Goal: Task Accomplishment & Management: Manage account settings

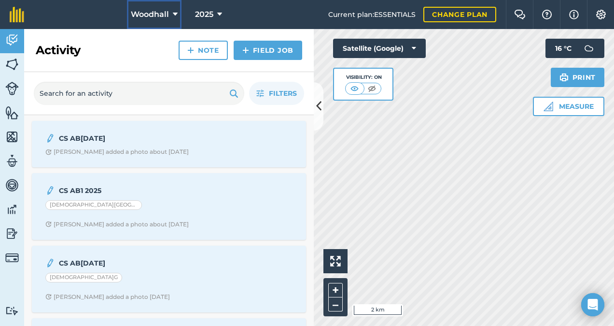
click at [165, 11] on span "Woodhall" at bounding box center [150, 15] width 38 height 12
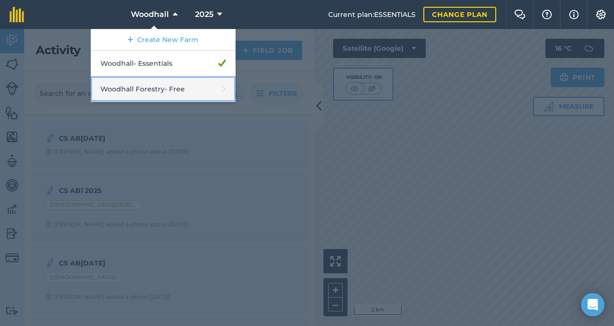
click at [157, 85] on link "Woodhall Forestry - Free" at bounding box center [163, 89] width 145 height 26
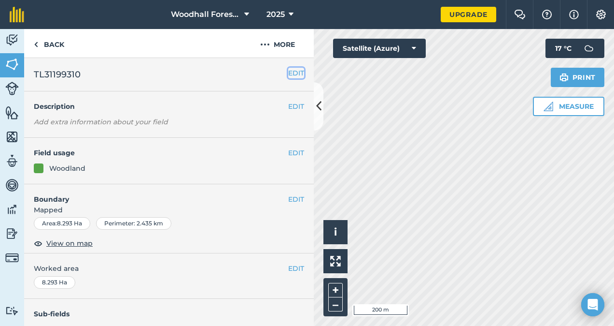
click at [288, 70] on button "EDIT" at bounding box center [296, 73] width 16 height 11
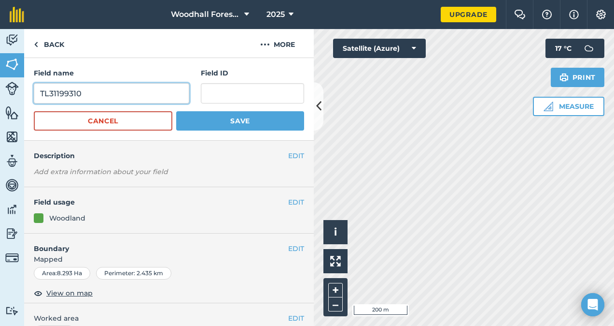
click at [104, 99] on input "TL31199310" at bounding box center [112, 93] width 156 height 20
type input "T"
type input "[GEOGRAPHIC_DATA]"
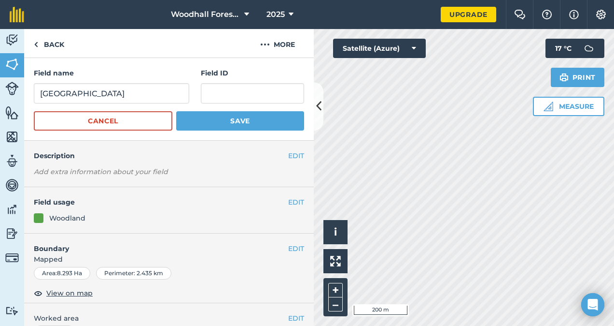
click at [153, 168] on em "Add extra information about your field" at bounding box center [101, 171] width 134 height 9
click at [134, 170] on em "Add extra information about your field" at bounding box center [101, 171] width 134 height 9
click at [288, 157] on button "EDIT" at bounding box center [296, 155] width 16 height 11
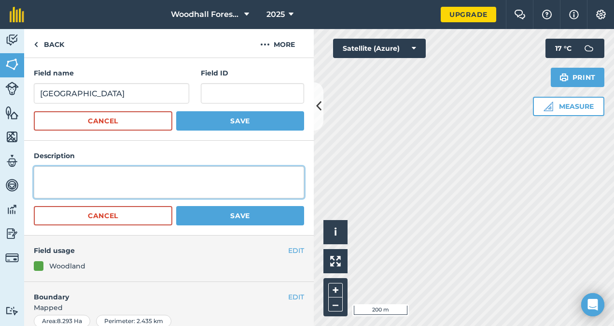
click at [186, 177] on textarea at bounding box center [169, 182] width 270 height 32
type textarea "Area of ash which would suit to be felled and restocked"
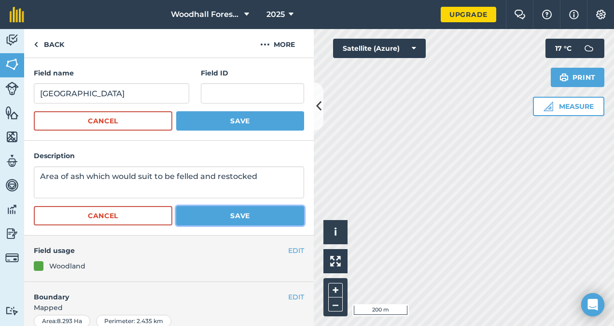
click at [230, 211] on button "Save" at bounding box center [240, 215] width 128 height 19
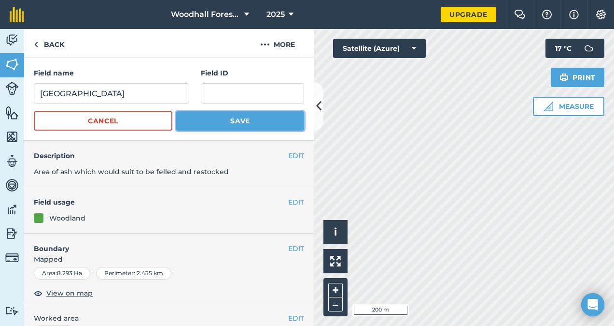
click at [231, 119] on button "Save" at bounding box center [240, 120] width 128 height 19
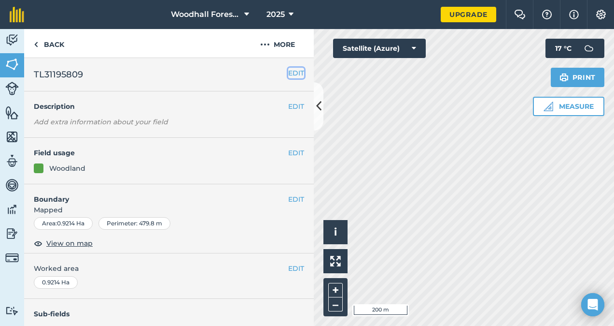
click at [288, 71] on button "EDIT" at bounding box center [296, 73] width 16 height 11
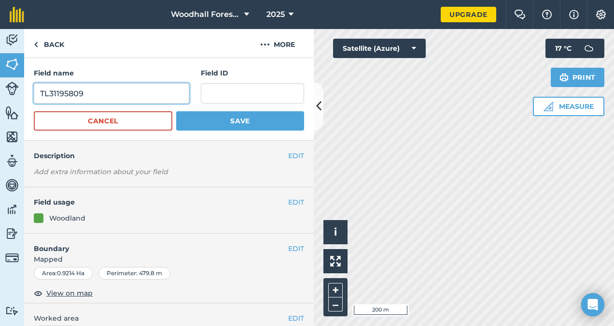
click at [143, 99] on input "TL31195809" at bounding box center [112, 93] width 156 height 20
type input "T"
type input "[GEOGRAPHIC_DATA]"
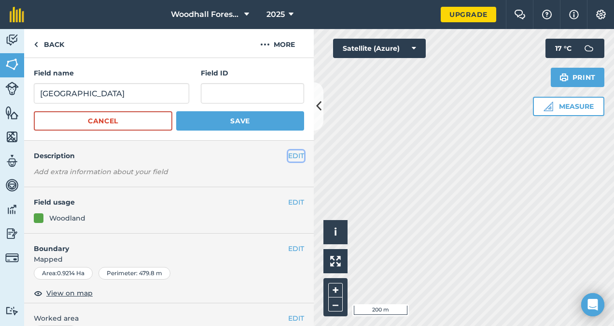
click at [288, 157] on button "EDIT" at bounding box center [296, 155] width 16 height 11
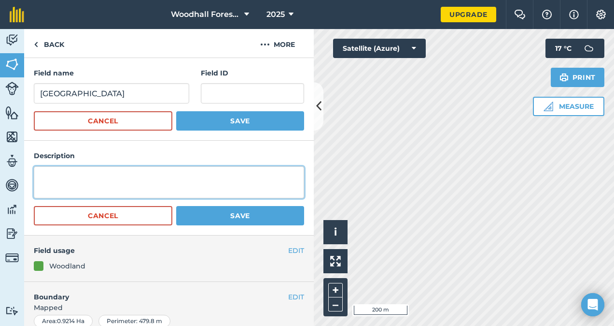
click at [194, 178] on textarea at bounding box center [169, 182] width 270 height 32
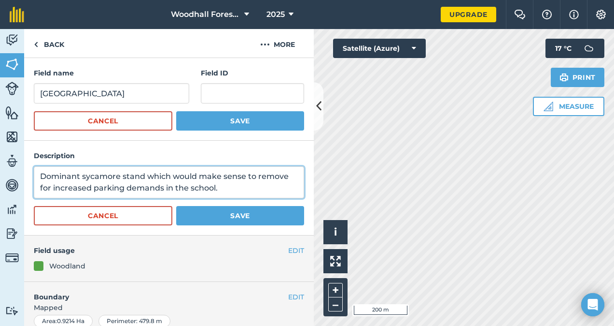
type textarea "Dominant sycamore stand which would make sense to remove for increased parking …"
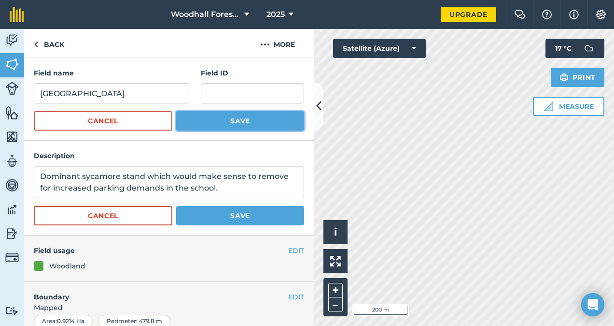
click at [229, 115] on button "Save" at bounding box center [240, 120] width 128 height 19
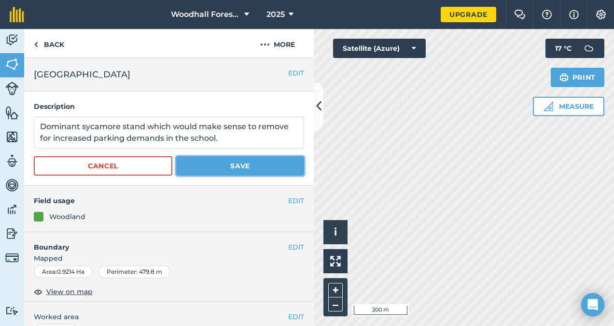
click at [253, 164] on button "Save" at bounding box center [240, 165] width 128 height 19
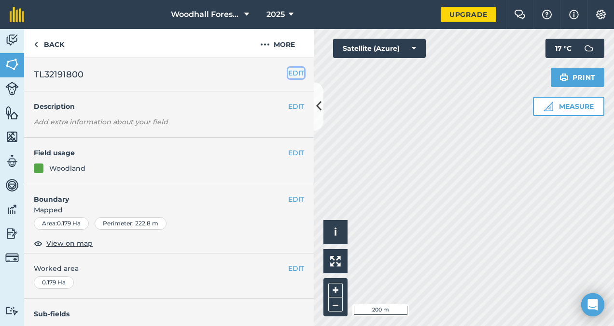
click at [288, 71] on button "EDIT" at bounding box center [296, 73] width 16 height 11
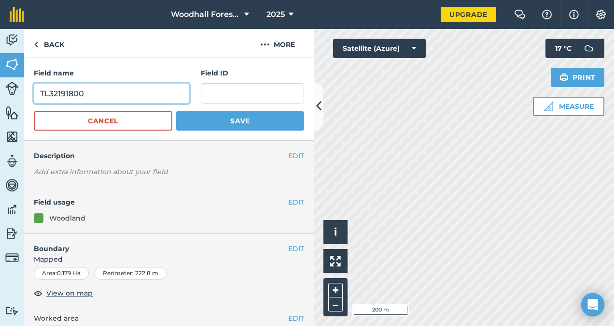
click at [117, 91] on input "TL32191800" at bounding box center [112, 93] width 156 height 20
type input "T"
type input "Walled Garden"
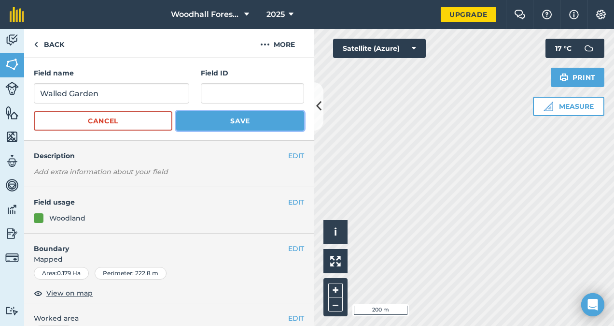
click at [227, 125] on button "Save" at bounding box center [240, 120] width 128 height 19
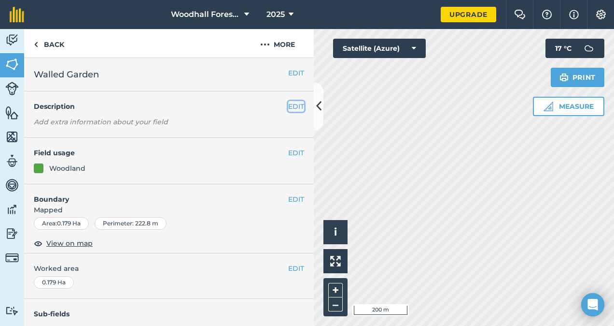
click at [288, 105] on button "EDIT" at bounding box center [296, 106] width 16 height 11
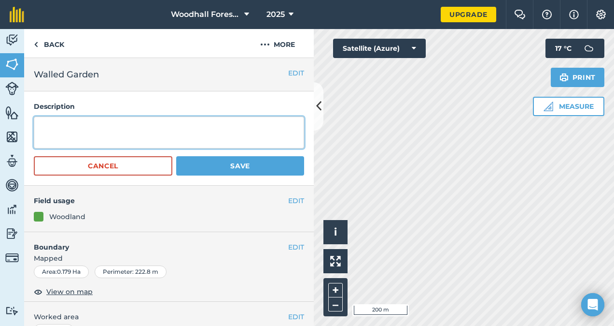
click at [213, 129] on textarea at bounding box center [169, 132] width 270 height 32
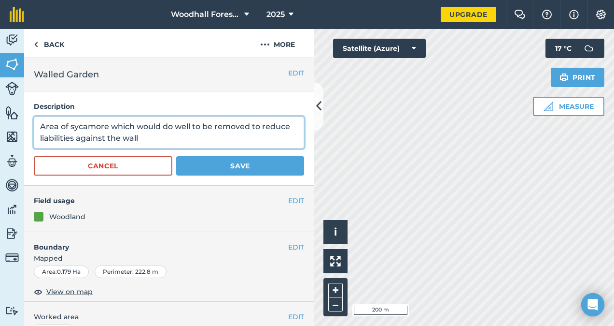
type textarea "Area of sycamore which would do well to be removed to reduce liabilities agains…"
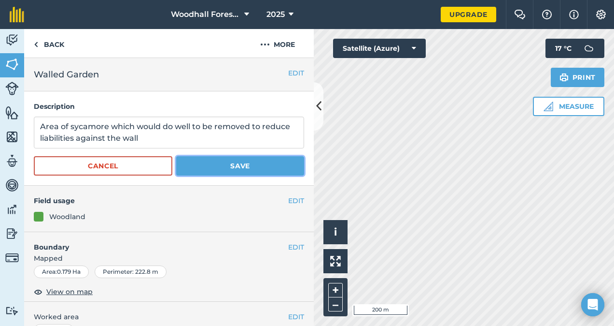
click at [235, 163] on button "Save" at bounding box center [240, 165] width 128 height 19
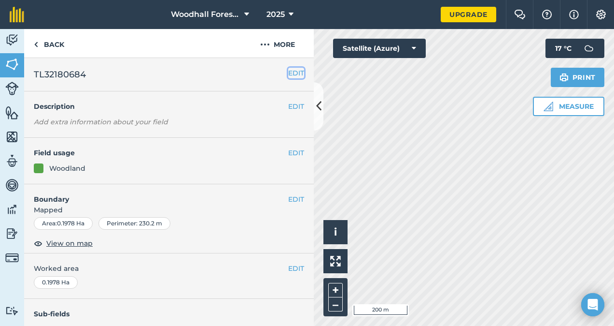
click at [288, 71] on button "EDIT" at bounding box center [296, 73] width 16 height 11
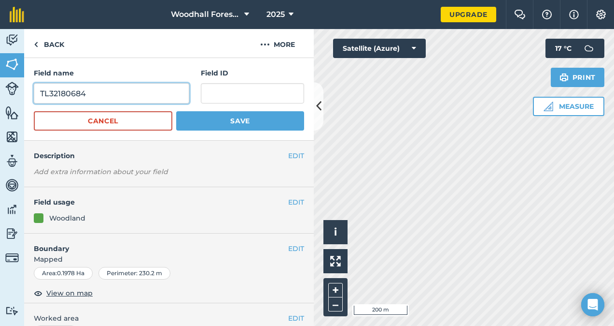
click at [107, 96] on input "TL32180684" at bounding box center [112, 93] width 156 height 20
type input "T"
type input "Walled Garden"
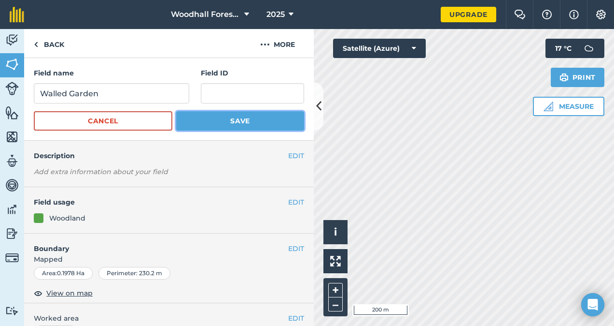
click at [233, 124] on button "Save" at bounding box center [240, 120] width 128 height 19
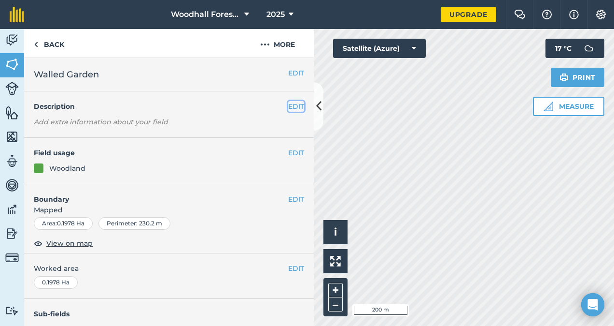
click at [289, 105] on button "EDIT" at bounding box center [296, 106] width 16 height 11
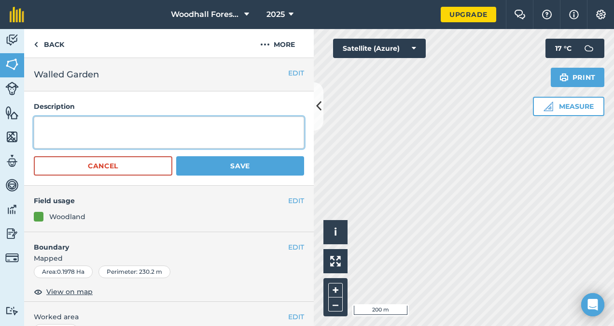
click at [242, 125] on textarea at bounding box center [169, 132] width 270 height 32
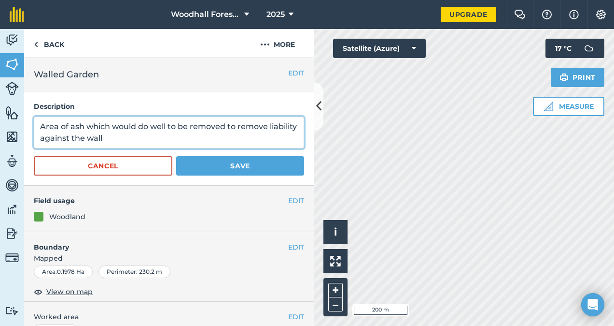
type textarea "Area of ash which would do well to be removed to remove liability against the w…"
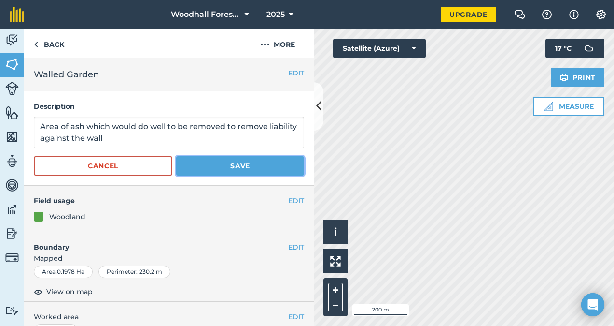
click at [235, 164] on button "Save" at bounding box center [240, 165] width 128 height 19
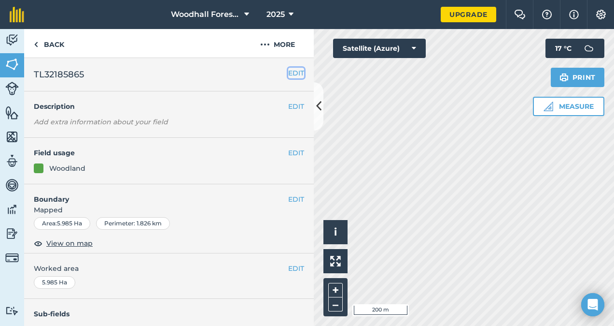
click at [288, 74] on button "EDIT" at bounding box center [296, 73] width 16 height 11
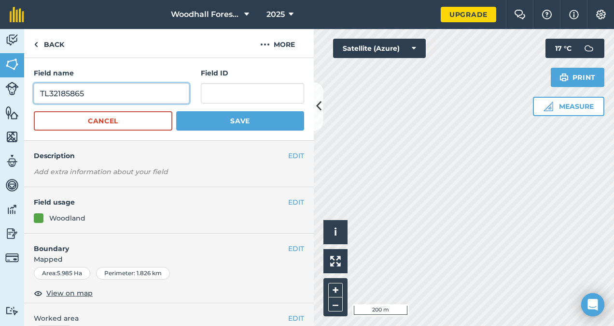
click at [145, 93] on input "TL32185865" at bounding box center [112, 93] width 156 height 20
type input "T"
type input "Starmers"
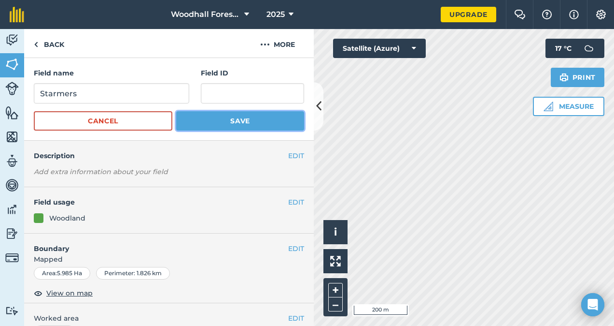
click at [246, 119] on button "Save" at bounding box center [240, 120] width 128 height 19
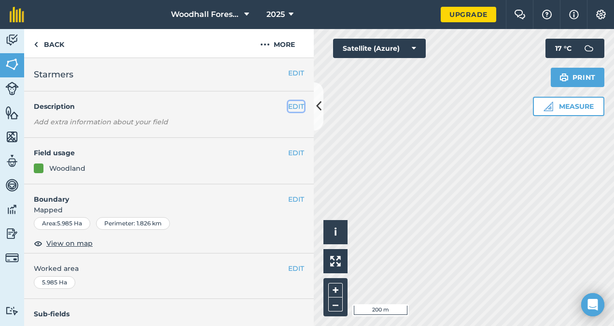
click at [297, 105] on button "EDIT" at bounding box center [296, 106] width 16 height 11
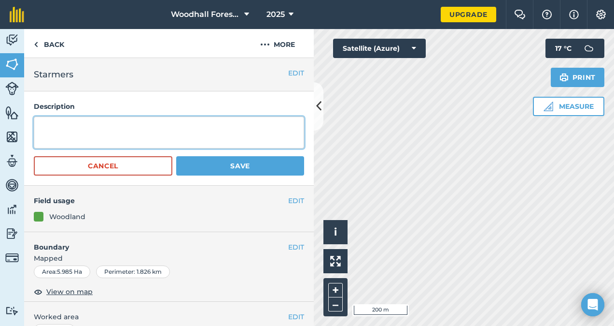
click at [185, 136] on textarea at bounding box center [169, 132] width 270 height 32
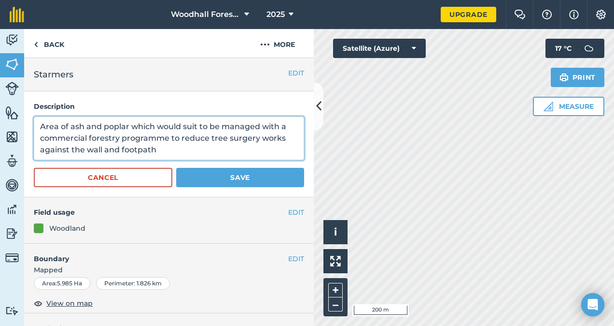
type textarea "Area of ash and poplar which would suit to be managed with a commercial forestr…"
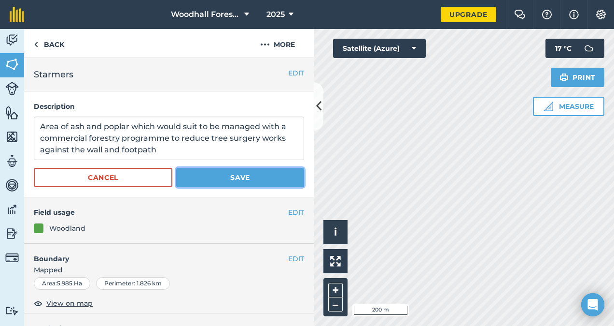
click at [242, 173] on button "Save" at bounding box center [240, 177] width 128 height 19
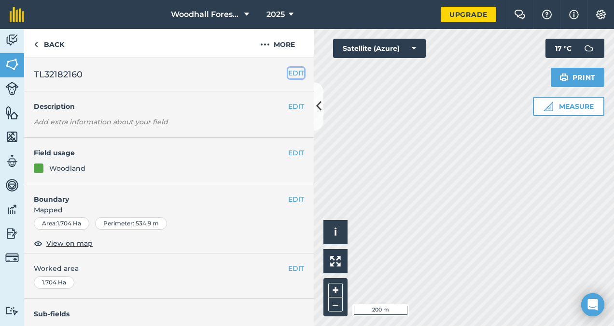
click at [288, 72] on button "EDIT" at bounding box center [296, 73] width 16 height 11
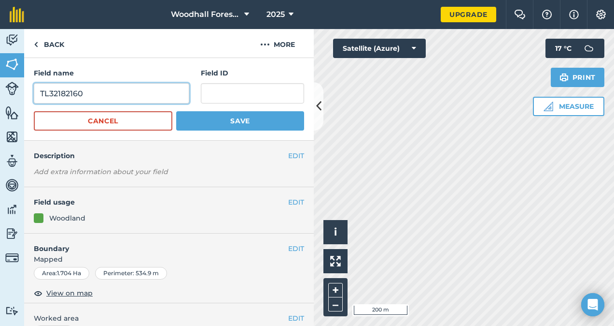
click at [91, 98] on input "TL32182160" at bounding box center [112, 93] width 156 height 20
type input "T"
type input "Deer Pits"
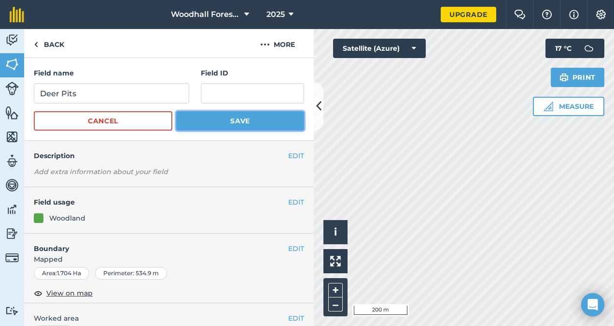
click at [226, 125] on button "Save" at bounding box center [240, 120] width 128 height 19
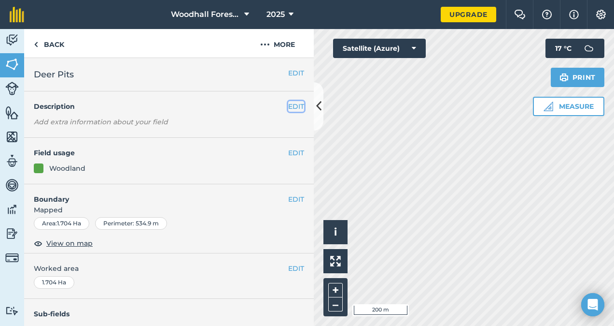
click at [288, 101] on button "EDIT" at bounding box center [296, 106] width 16 height 11
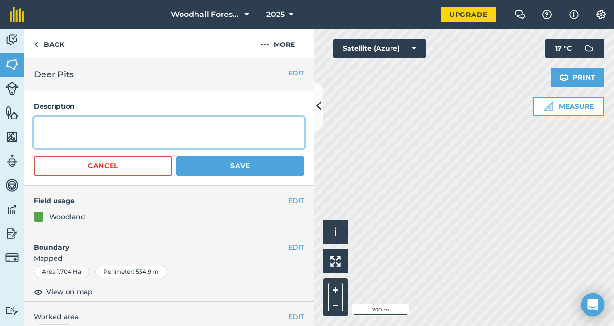
click at [180, 123] on textarea at bounding box center [169, 132] width 270 height 32
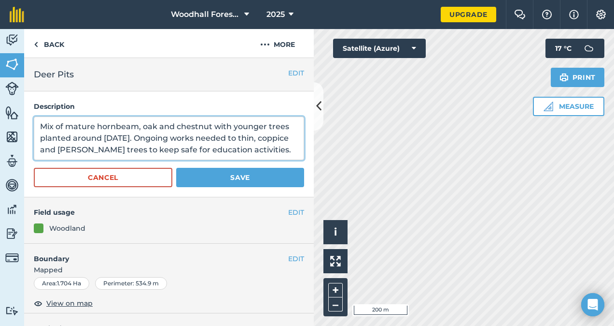
type textarea "Mix of mature hornbeam, oak and chestnut with younger trees planted around [DAT…"
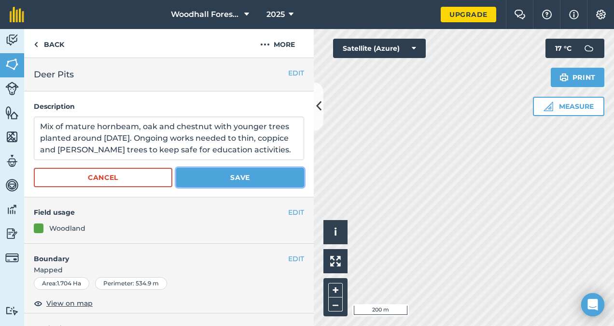
click at [237, 176] on button "Save" at bounding box center [240, 177] width 128 height 19
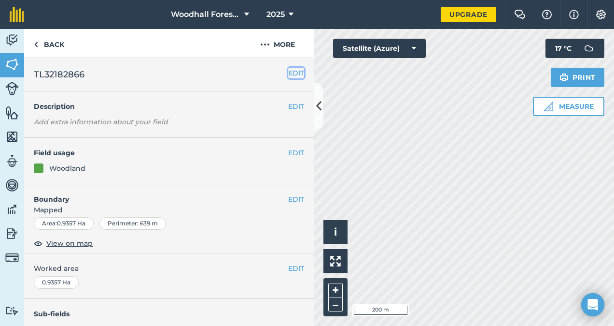
click at [288, 74] on button "EDIT" at bounding box center [296, 73] width 16 height 11
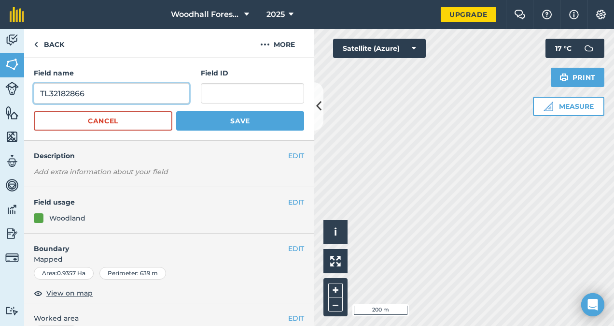
click at [139, 101] on input "TL32182866" at bounding box center [112, 93] width 156 height 20
type input "T"
type input "Deer Pits"
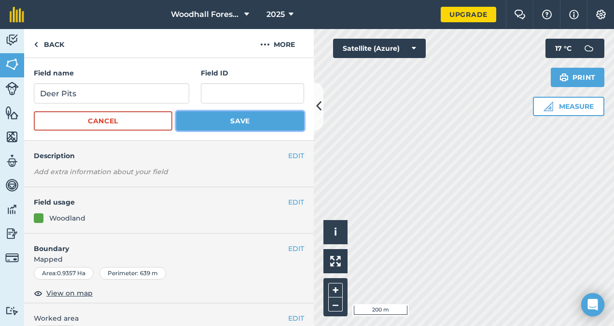
click at [220, 117] on button "Save" at bounding box center [240, 120] width 128 height 19
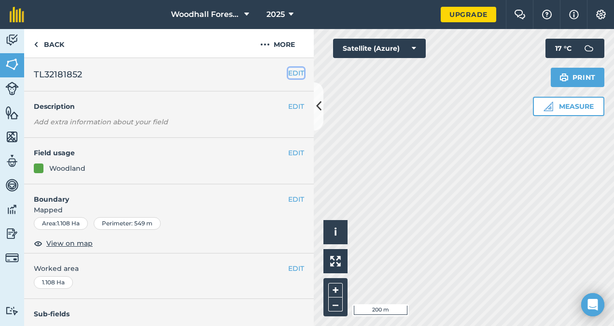
click at [291, 74] on button "EDIT" at bounding box center [296, 73] width 16 height 11
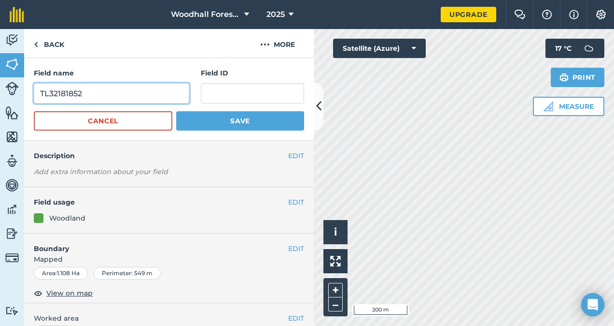
click at [150, 98] on input "TL32181852" at bounding box center [112, 93] width 156 height 20
type input "T"
type input "Deer Pits"
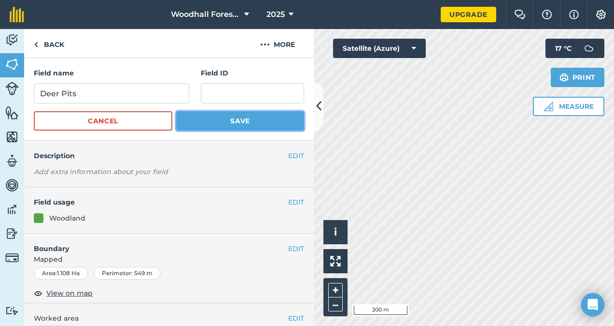
click at [237, 120] on button "Save" at bounding box center [240, 120] width 128 height 19
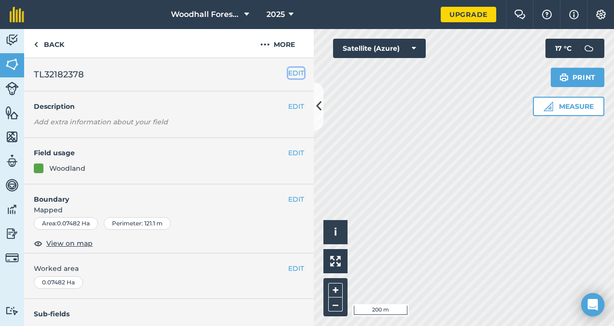
click at [289, 74] on button "EDIT" at bounding box center [296, 73] width 16 height 11
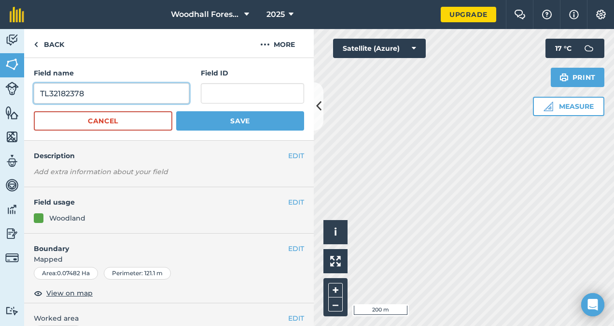
click at [154, 91] on input "TL32182378" at bounding box center [112, 93] width 156 height 20
type input "T"
type input "Deer Pits"
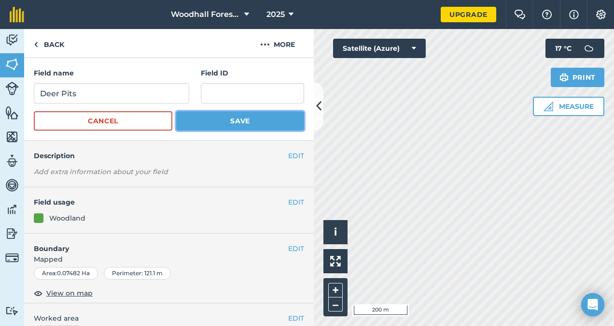
click at [246, 120] on button "Save" at bounding box center [240, 120] width 128 height 19
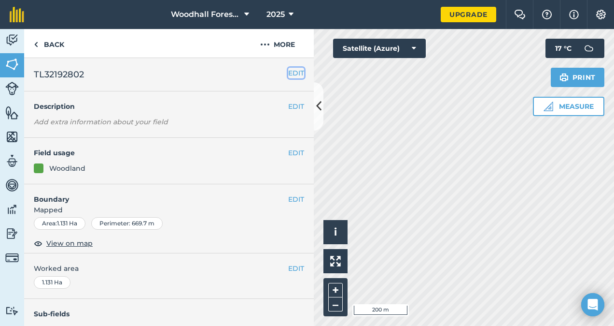
click at [291, 72] on button "EDIT" at bounding box center [296, 73] width 16 height 11
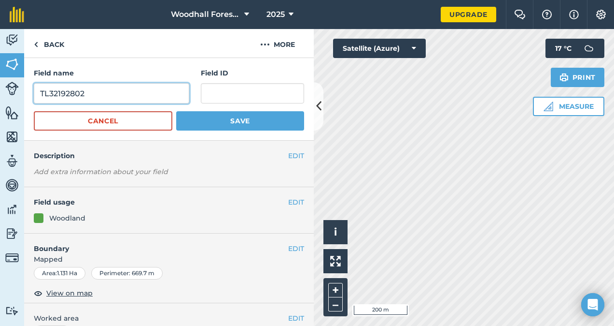
click at [172, 93] on input "TL32192802" at bounding box center [112, 93] width 156 height 20
type input "T"
type input "Starmers"
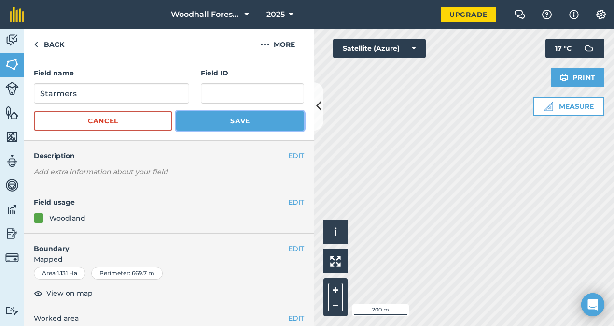
click at [241, 123] on button "Save" at bounding box center [240, 120] width 128 height 19
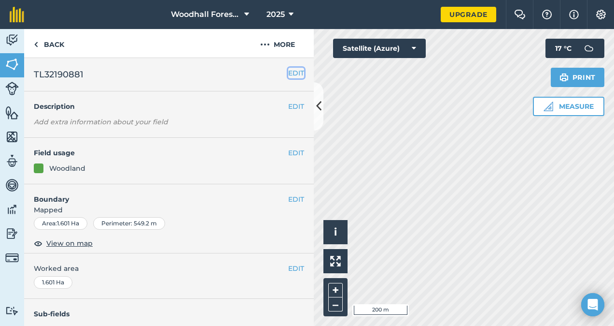
click at [288, 73] on button "EDIT" at bounding box center [296, 73] width 16 height 11
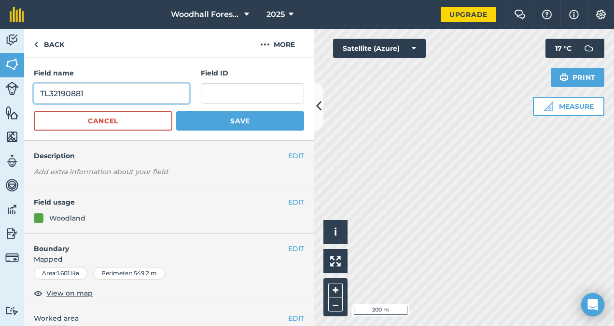
click at [133, 85] on input "TL32190881" at bounding box center [112, 93] width 156 height 20
type input "T"
type input "Punyards"
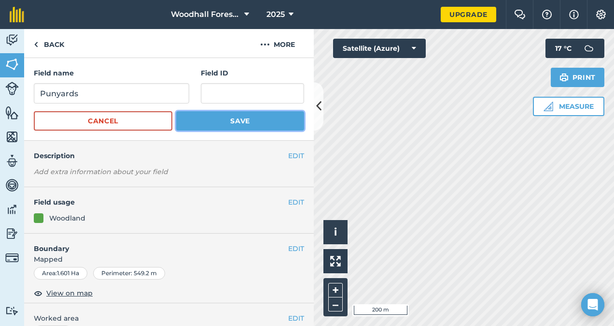
click at [230, 119] on button "Save" at bounding box center [240, 120] width 128 height 19
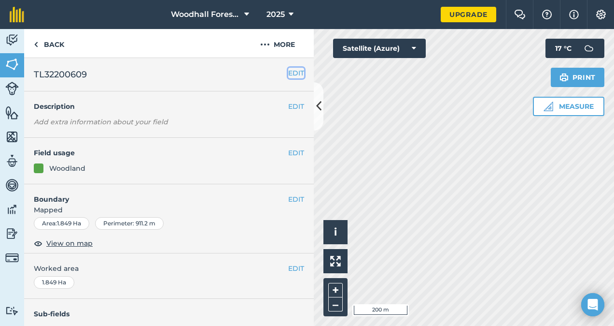
click at [291, 73] on button "EDIT" at bounding box center [296, 73] width 16 height 11
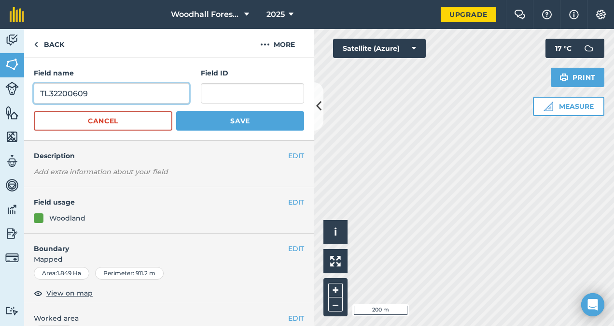
click at [147, 95] on input "TL32200609" at bounding box center [112, 93] width 156 height 20
type input "T"
type input "Willecotes"
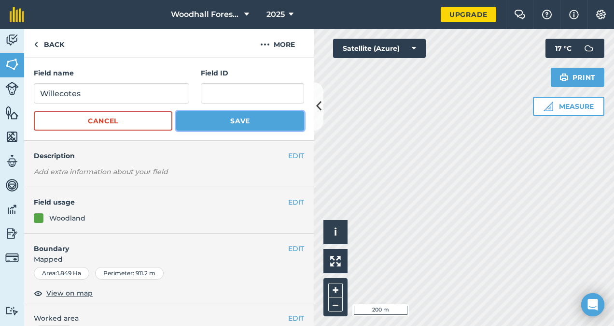
click at [238, 122] on button "Save" at bounding box center [240, 120] width 128 height 19
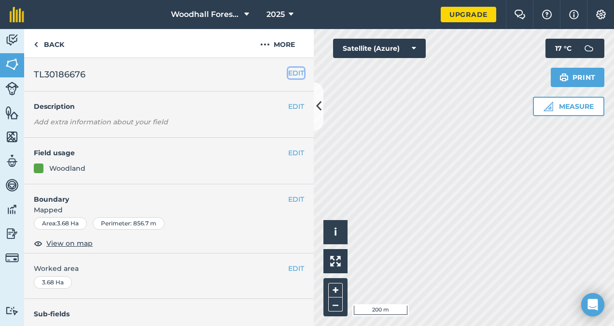
click at [293, 78] on button "EDIT" at bounding box center [296, 73] width 16 height 11
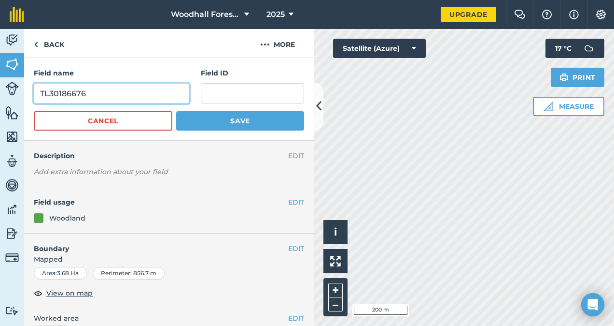
click at [158, 85] on input "TL30186676" at bounding box center [112, 93] width 156 height 20
type input "T"
type input "[GEOGRAPHIC_DATA]"
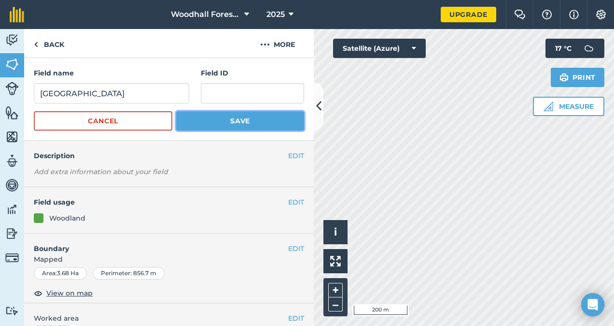
click at [233, 120] on button "Save" at bounding box center [240, 120] width 128 height 19
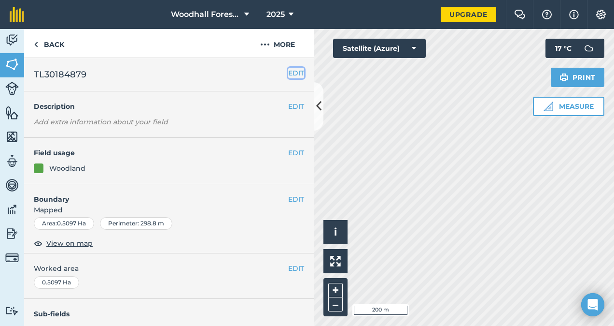
click at [288, 71] on button "EDIT" at bounding box center [296, 73] width 16 height 11
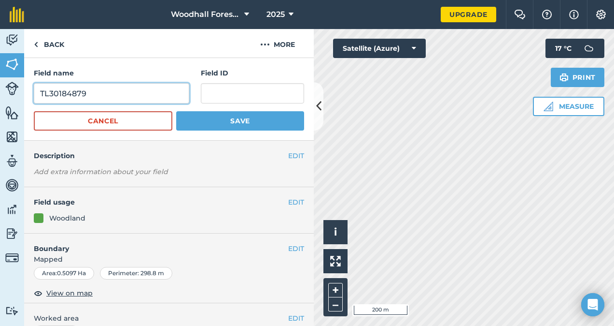
click at [145, 99] on input "TL30184879" at bounding box center [112, 93] width 156 height 20
type input "T"
type input "[GEOGRAPHIC_DATA]"
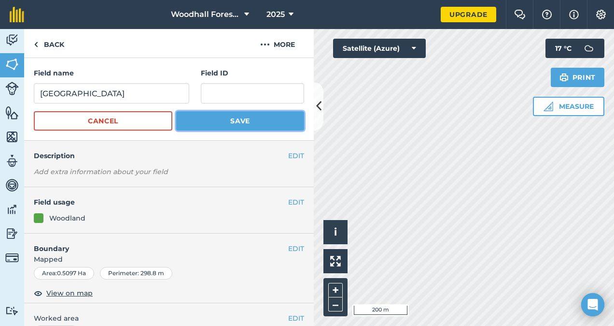
click at [233, 117] on button "Save" at bounding box center [240, 120] width 128 height 19
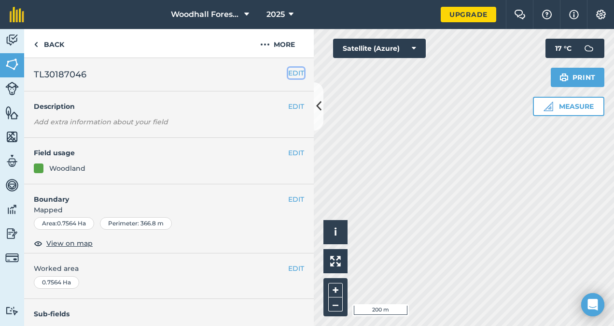
click at [288, 75] on button "EDIT" at bounding box center [296, 73] width 16 height 11
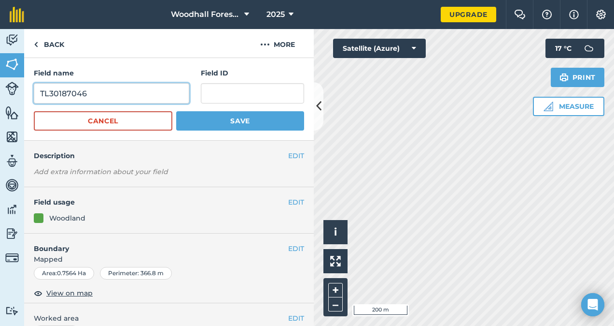
click at [167, 89] on input "TL30187046" at bounding box center [112, 93] width 156 height 20
type input "T"
type input "Lowensground"
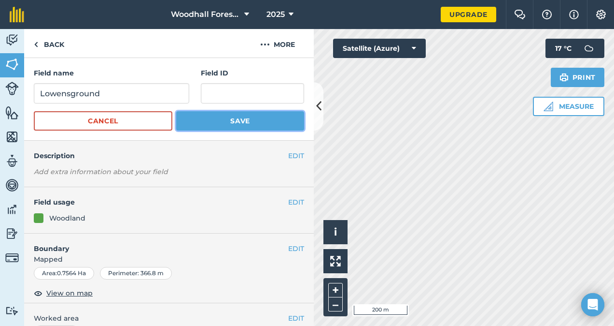
click at [234, 121] on button "Save" at bounding box center [240, 120] width 128 height 19
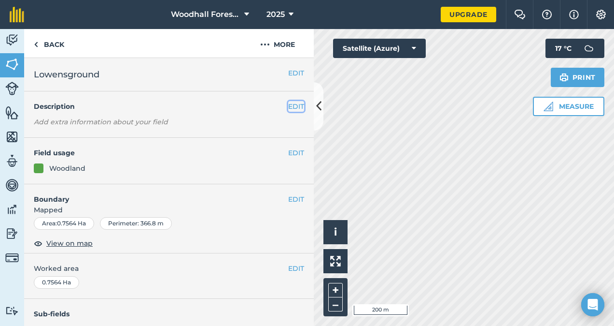
click at [288, 105] on button "EDIT" at bounding box center [296, 106] width 16 height 11
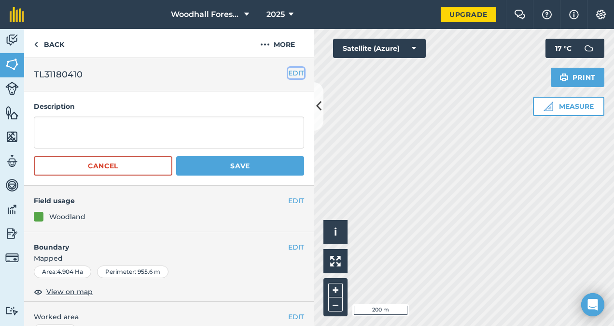
click at [288, 73] on button "EDIT" at bounding box center [296, 73] width 16 height 11
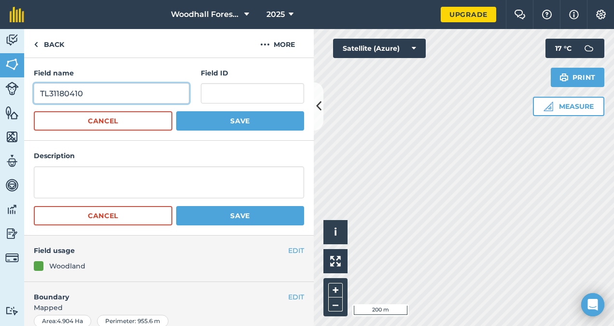
click at [125, 92] on input "TL31180410" at bounding box center [112, 93] width 156 height 20
type input "T"
type input "Bricklamps"
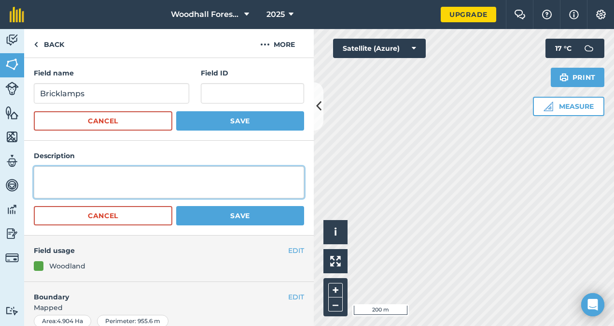
click at [139, 179] on textarea at bounding box center [169, 182] width 270 height 32
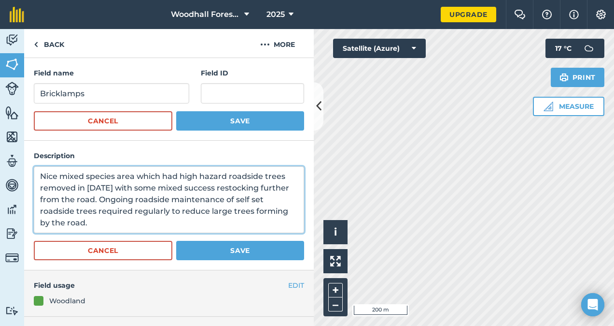
click at [251, 188] on textarea "Nice mixed species area which had high hazard roadside trees removed in [DATE] …" at bounding box center [169, 199] width 270 height 67
type textarea "Nice mixed species area which had high hazard roadside trees removed in [DATE] …"
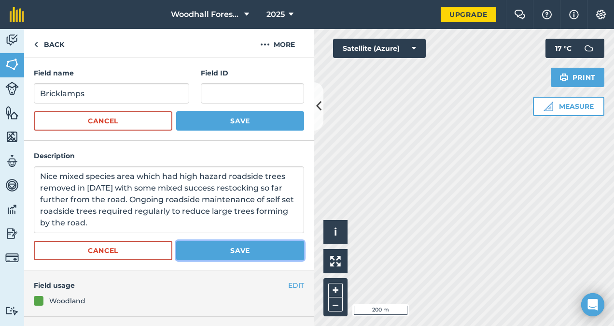
click at [233, 245] on button "Save" at bounding box center [240, 250] width 128 height 19
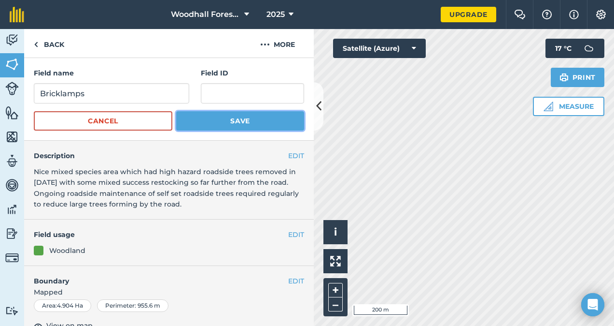
click at [216, 123] on button "Save" at bounding box center [240, 120] width 128 height 19
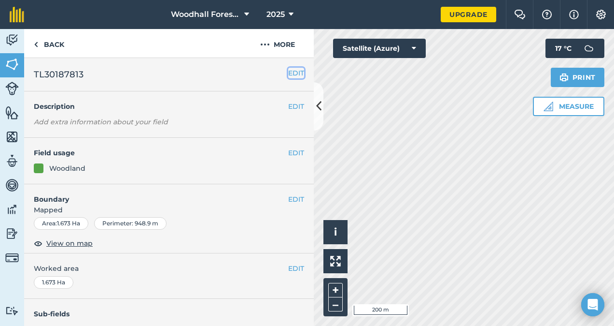
click at [288, 74] on button "EDIT" at bounding box center [296, 73] width 16 height 11
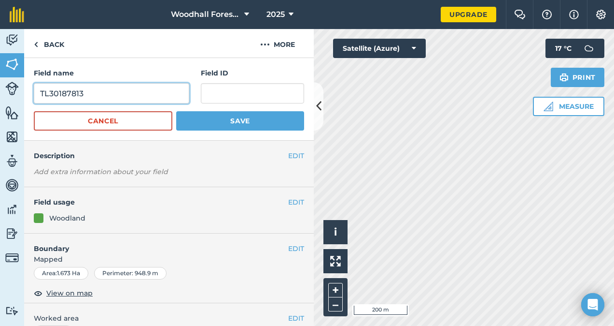
click at [83, 99] on input "TL30187813" at bounding box center [112, 93] width 156 height 20
type input "T"
type input "Bricklamps"
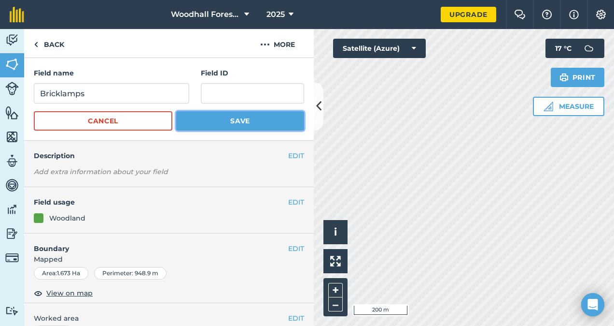
click at [224, 118] on button "Save" at bounding box center [240, 120] width 128 height 19
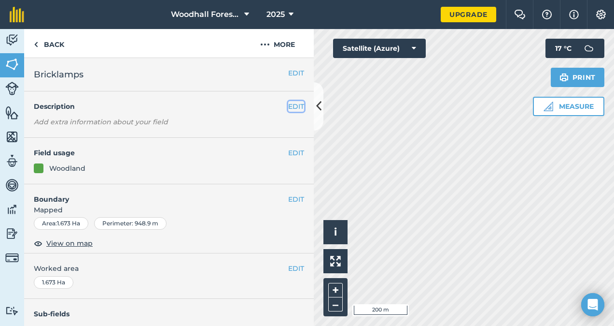
click at [288, 106] on button "EDIT" at bounding box center [296, 106] width 16 height 11
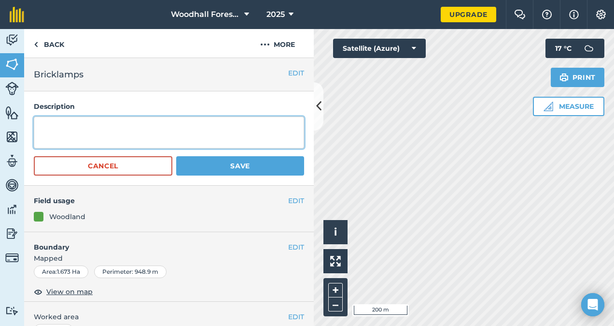
click at [179, 126] on textarea at bounding box center [169, 132] width 270 height 32
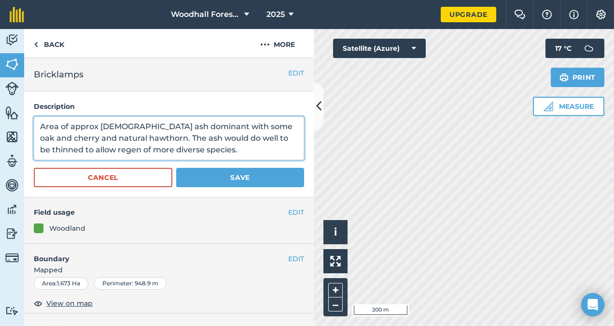
type textarea "Area of approx [DEMOGRAPHIC_DATA] ash dominant with some oak and cherry and nat…"
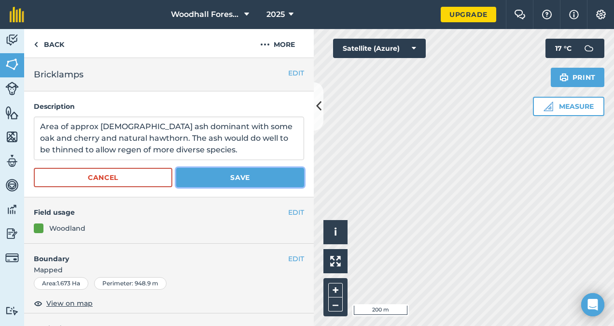
click at [238, 179] on button "Save" at bounding box center [240, 177] width 128 height 19
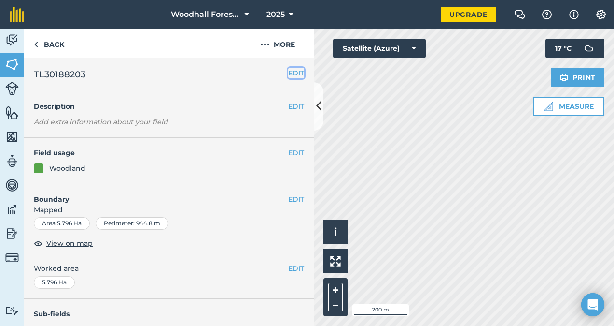
click at [292, 75] on button "EDIT" at bounding box center [296, 73] width 16 height 11
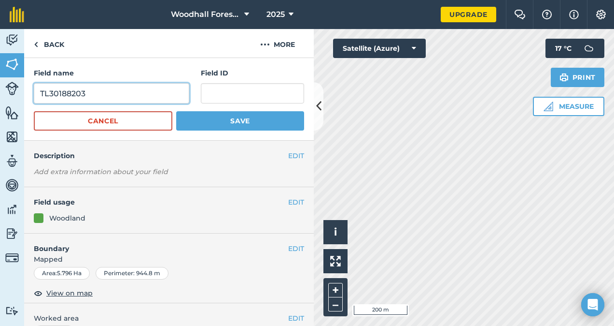
click at [141, 95] on input "TL30188203" at bounding box center [112, 93] width 156 height 20
type input "T"
type input "Bricklamps"
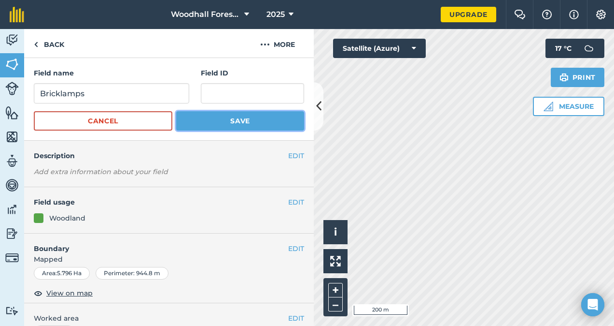
click at [239, 119] on button "Save" at bounding box center [240, 120] width 128 height 19
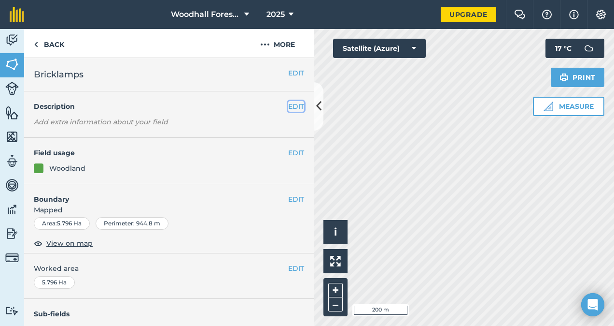
click at [288, 106] on button "EDIT" at bounding box center [296, 106] width 16 height 11
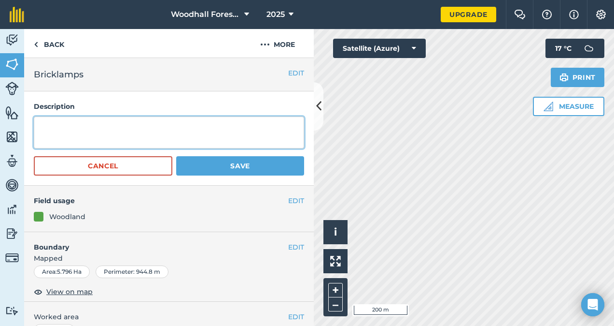
click at [249, 123] on textarea at bounding box center [169, 132] width 270 height 32
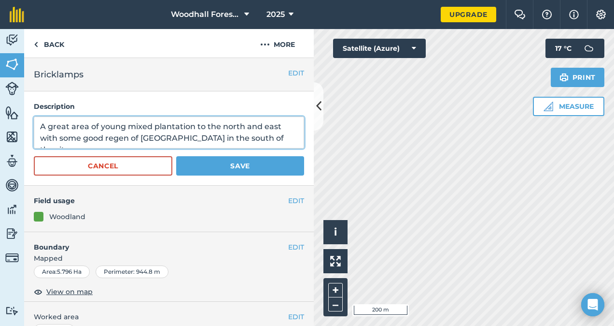
type textarea "A great area of young mixed plantation to the north and east with some good reg…"
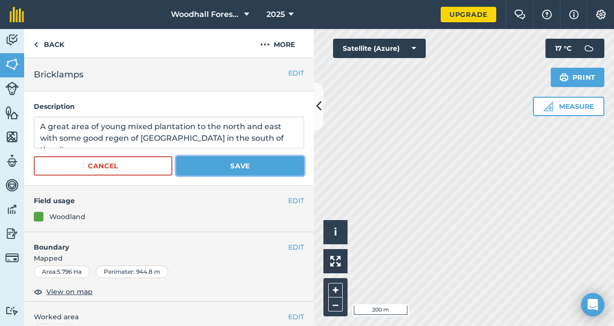
click at [237, 166] on button "Save" at bounding box center [240, 165] width 128 height 19
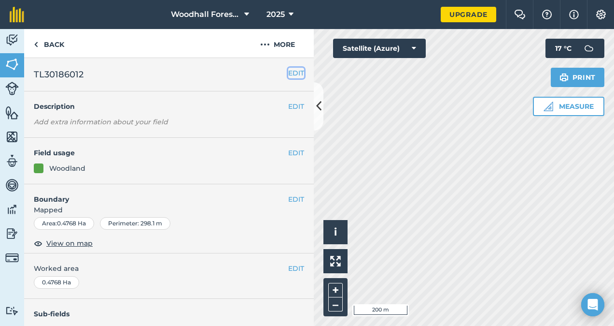
click at [294, 68] on button "EDIT" at bounding box center [296, 73] width 16 height 11
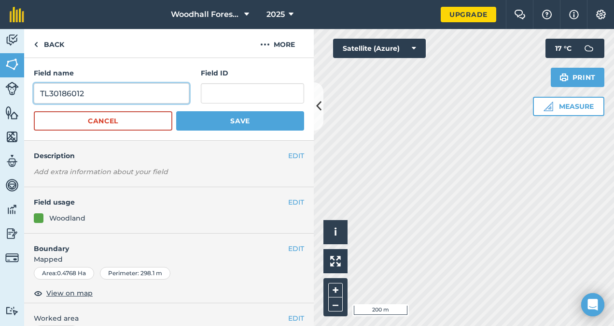
click at [130, 92] on input "TL30186012" at bounding box center [112, 93] width 156 height 20
type input "T"
type input "Bricklamps"
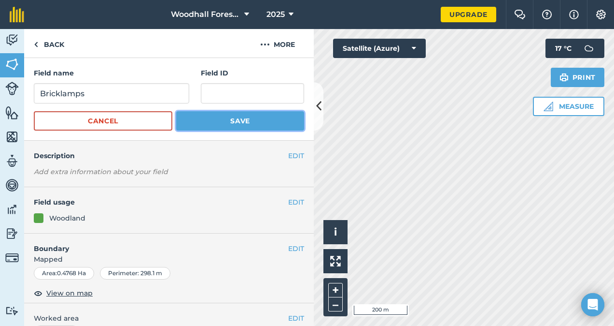
click at [226, 123] on button "Save" at bounding box center [240, 120] width 128 height 19
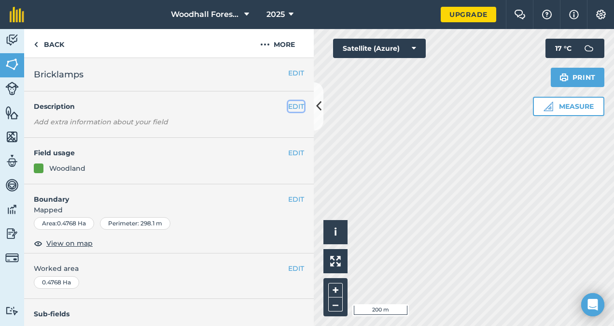
click at [288, 106] on button "EDIT" at bounding box center [296, 106] width 16 height 11
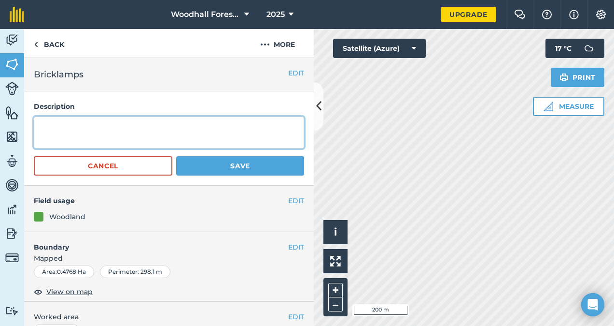
click at [224, 138] on textarea at bounding box center [169, 132] width 270 height 32
type textarea "A great area of natural regen oak and hornbeam"
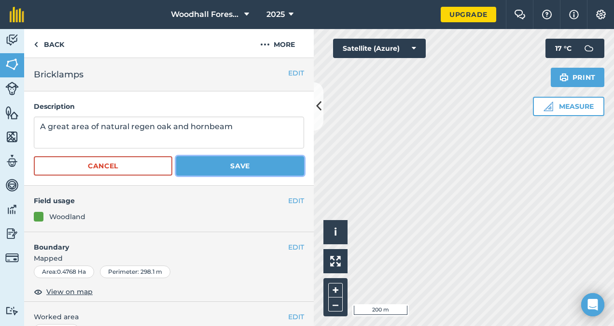
click at [238, 159] on button "Save" at bounding box center [240, 165] width 128 height 19
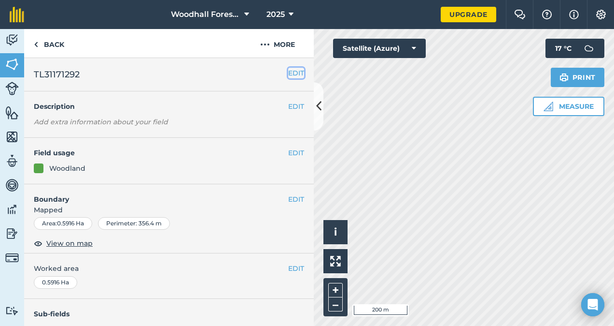
click at [288, 71] on button "EDIT" at bounding box center [296, 73] width 16 height 11
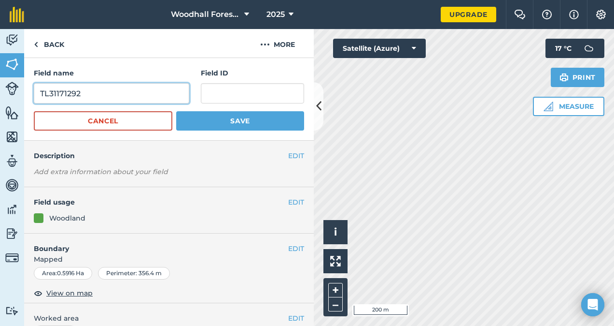
click at [157, 89] on input "TL31171292" at bounding box center [112, 93] width 156 height 20
type input "T"
type input "Bricklamps"
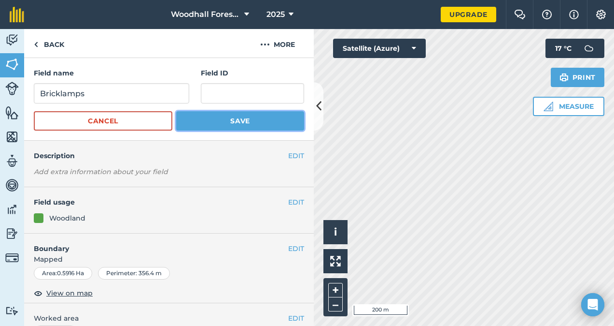
click at [256, 119] on button "Save" at bounding box center [240, 120] width 128 height 19
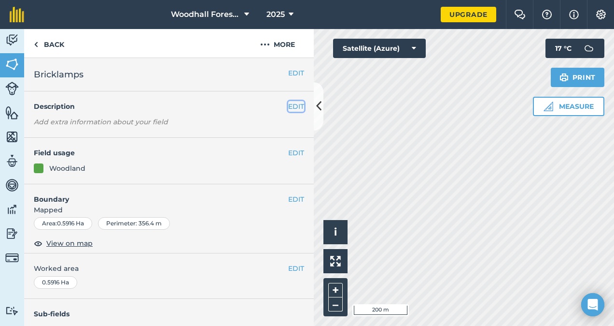
click at [288, 109] on button "EDIT" at bounding box center [296, 106] width 16 height 11
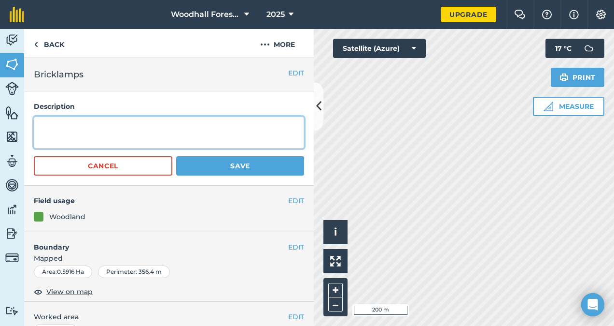
click at [181, 129] on textarea at bounding box center [169, 132] width 270 height 32
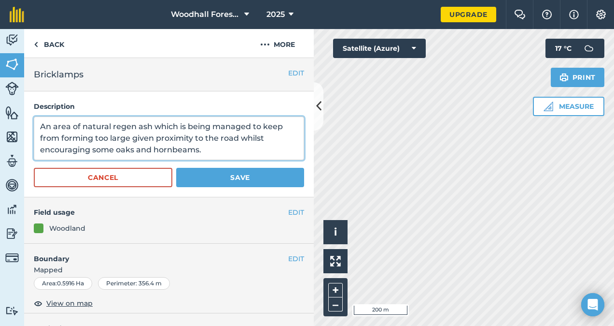
click at [149, 127] on textarea "An area of natural regen ash which is being managed to keep from forming too la…" at bounding box center [169, 137] width 270 height 43
type textarea "An area of natural regen ash with dieback which is being managed to keep from f…"
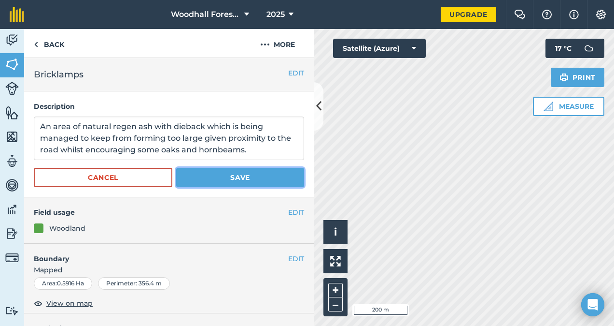
click at [220, 180] on button "Save" at bounding box center [240, 177] width 128 height 19
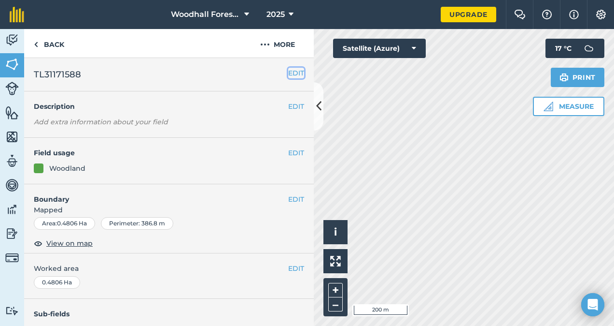
click at [289, 71] on button "EDIT" at bounding box center [296, 73] width 16 height 11
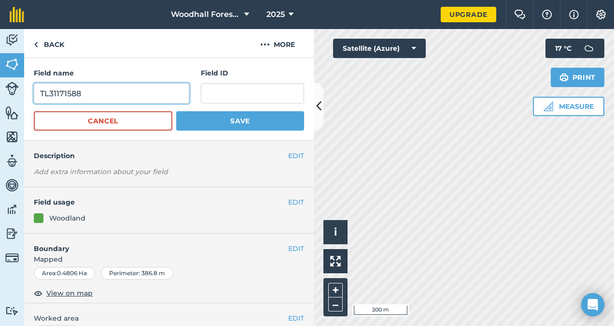
click at [139, 95] on input "TL31171588" at bounding box center [112, 93] width 156 height 20
type input "T"
type input "Bricklamps"
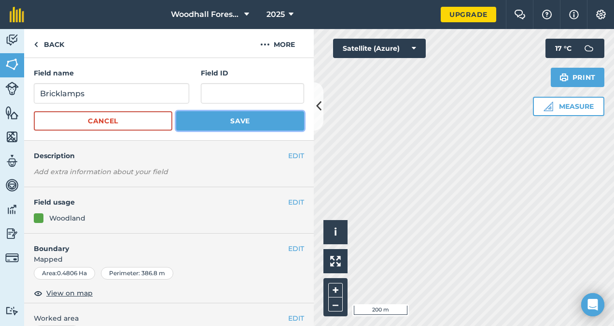
click at [227, 116] on button "Save" at bounding box center [240, 120] width 128 height 19
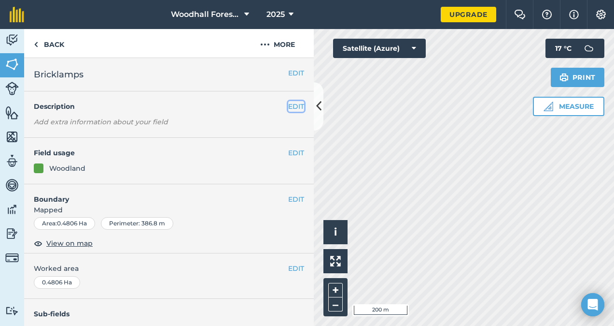
click at [291, 109] on button "EDIT" at bounding box center [296, 106] width 16 height 11
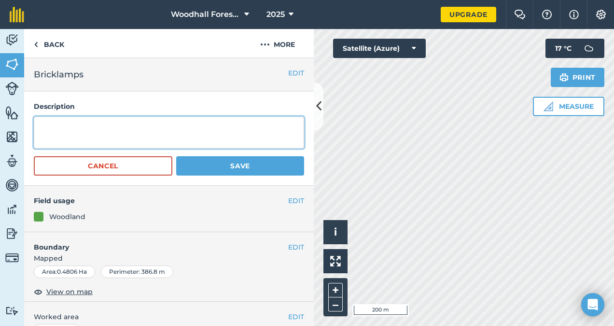
click at [197, 124] on textarea at bounding box center [169, 132] width 270 height 32
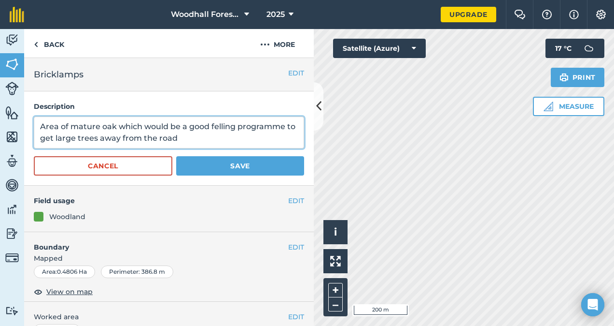
type textarea "Area of mature oak which would be a good felling programme to get large trees a…"
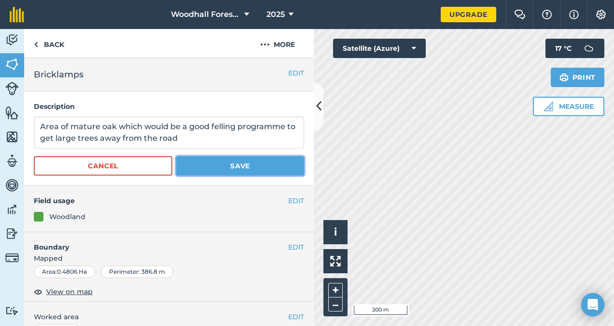
click at [238, 161] on button "Save" at bounding box center [240, 165] width 128 height 19
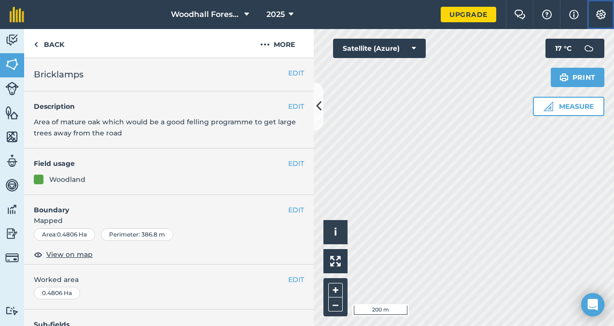
click at [595, 11] on button "Settings" at bounding box center [600, 14] width 27 height 29
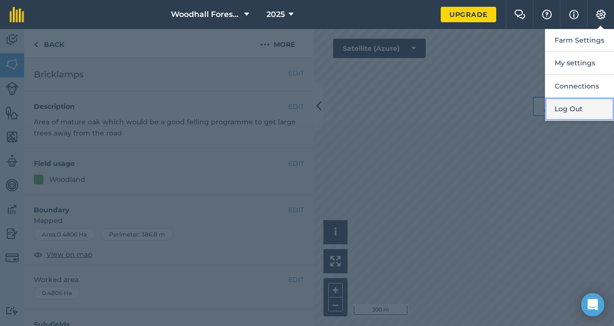
click at [573, 108] on button "Log Out" at bounding box center [579, 109] width 69 height 23
